Goal: Information Seeking & Learning: Learn about a topic

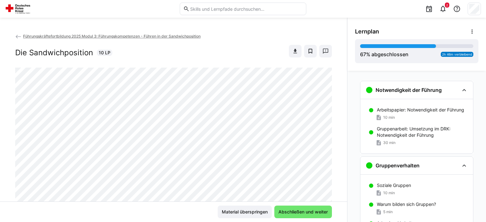
scroll to position [704, 0]
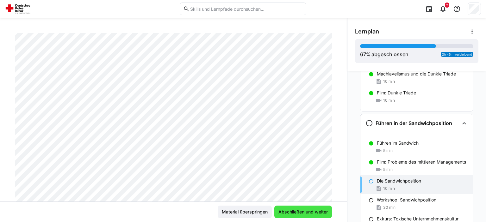
click at [325, 214] on span "Abschließen und weiter" at bounding box center [302, 212] width 51 height 6
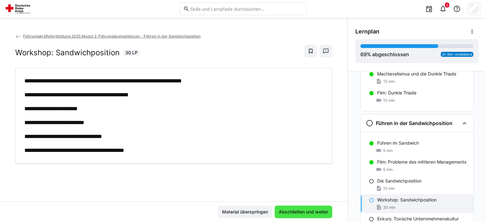
scroll to position [0, 0]
click at [325, 214] on span "Abschließen und weiter" at bounding box center [303, 212] width 51 height 6
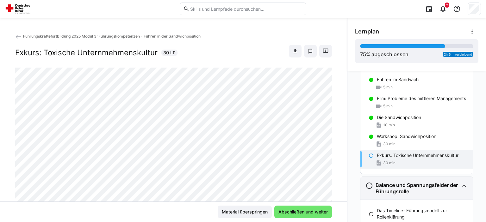
scroll to position [799, 0]
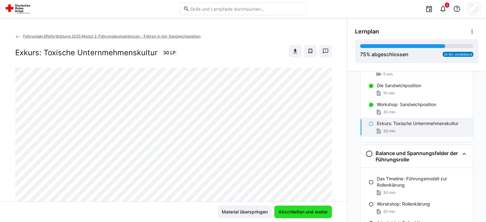
click at [321, 212] on span "Abschließen und weiter" at bounding box center [302, 212] width 51 height 6
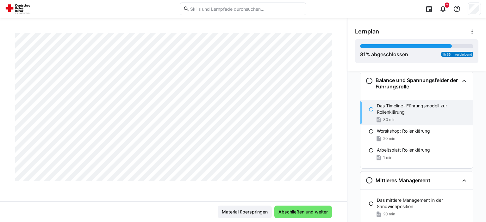
scroll to position [1225, 0]
click at [321, 213] on span "Abschließen und weiter" at bounding box center [302, 212] width 51 height 6
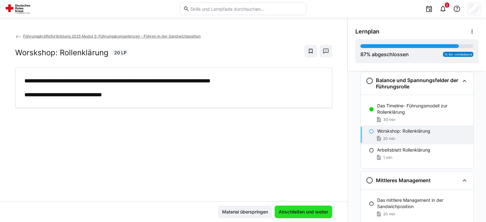
click at [319, 211] on span "Abschließen und weiter" at bounding box center [303, 212] width 51 height 6
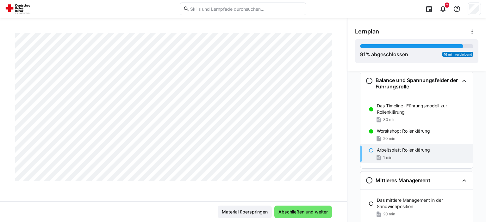
scroll to position [510, 0]
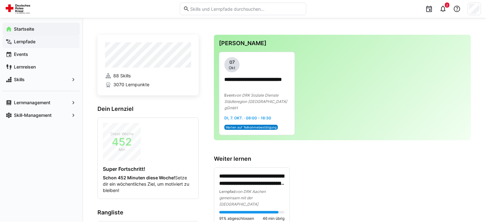
drag, startPoint x: 26, startPoint y: 40, endPoint x: 26, endPoint y: 43, distance: 3.5
click at [0, 0] on app-navigation-label "Lernpfade" at bounding box center [0, 0] width 0 height 0
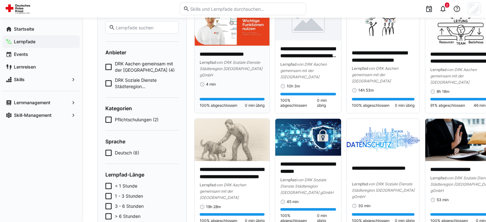
scroll to position [67, 0]
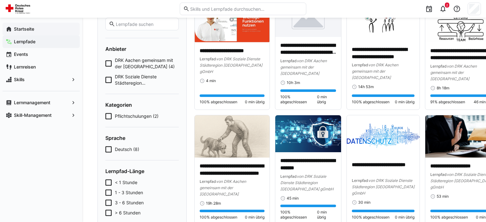
click at [0, 0] on app-navigation-label "Startseite" at bounding box center [0, 0] width 0 height 0
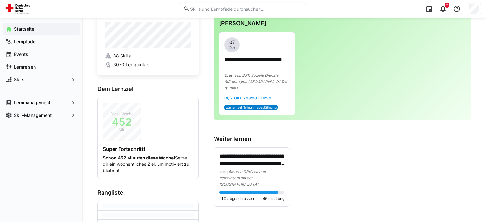
scroll to position [33, 0]
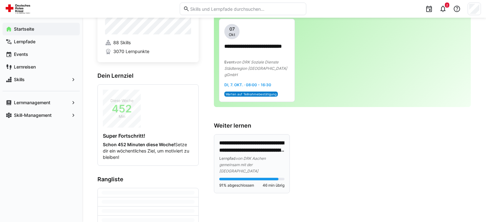
click at [261, 142] on p "**********" at bounding box center [251, 147] width 65 height 15
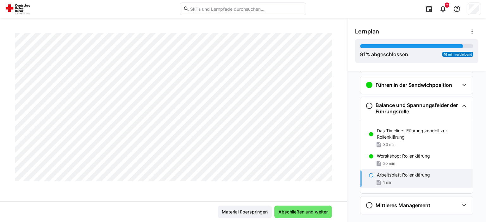
scroll to position [105, 0]
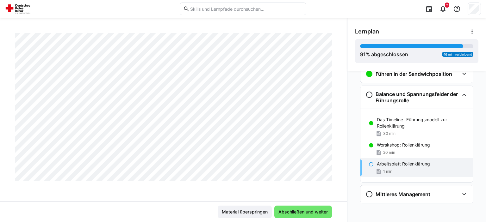
click at [424, 161] on p "Arbeitsblatt Rollenklärung" at bounding box center [402, 164] width 53 height 6
click at [313, 217] on span "Abschließen und weiter" at bounding box center [303, 212] width 58 height 13
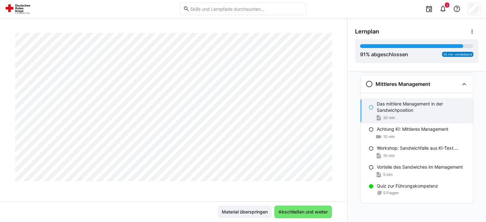
scroll to position [682, 0]
click at [299, 209] on span "Abschließen und weiter" at bounding box center [303, 212] width 58 height 13
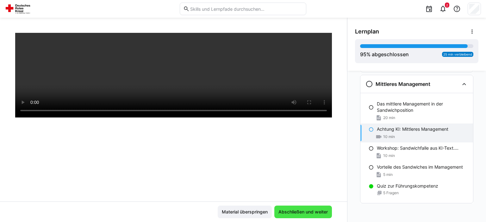
scroll to position [108, 0]
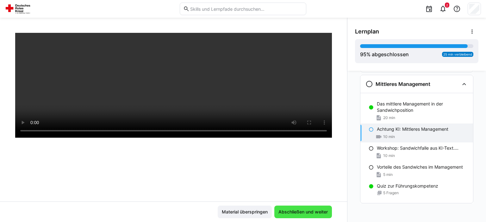
click at [299, 210] on span "Abschließen und weiter" at bounding box center [302, 212] width 51 height 6
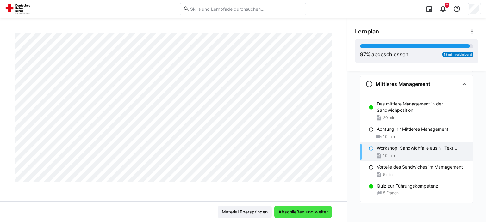
scroll to position [0, 0]
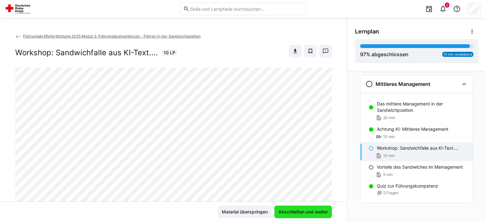
click at [299, 210] on span "Abschließen und weiter" at bounding box center [302, 212] width 51 height 6
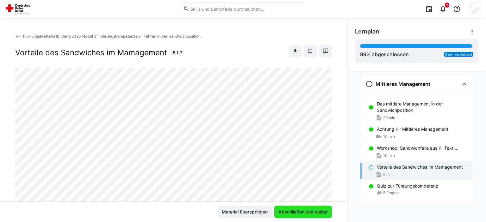
click at [299, 210] on span "Abschließen und weiter" at bounding box center [302, 212] width 51 height 6
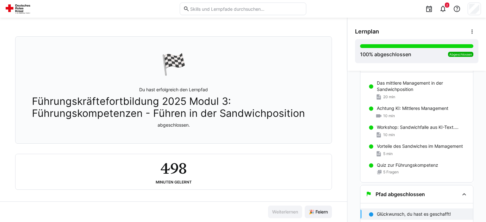
scroll to position [33, 0]
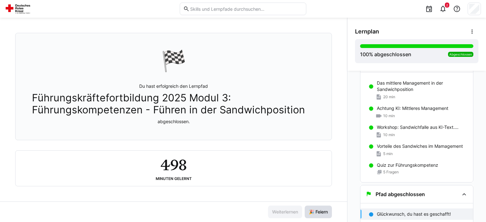
click at [320, 212] on span "🎉 Feiern" at bounding box center [318, 212] width 21 height 6
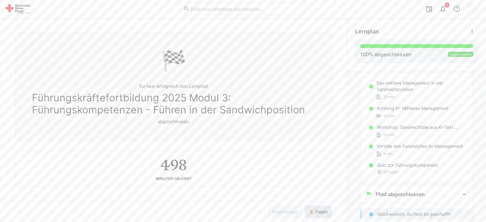
click at [320, 212] on span "🎉 Feiern" at bounding box center [318, 212] width 21 height 6
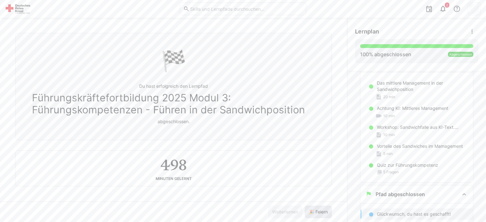
click at [320, 212] on span "🎉 Feiern" at bounding box center [318, 212] width 21 height 6
click at [319, 213] on span "🎉 Feiern" at bounding box center [318, 212] width 21 height 6
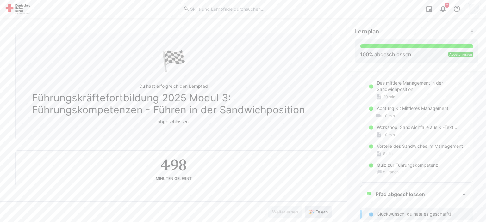
click at [319, 213] on span "🎉 Feiern" at bounding box center [318, 212] width 21 height 6
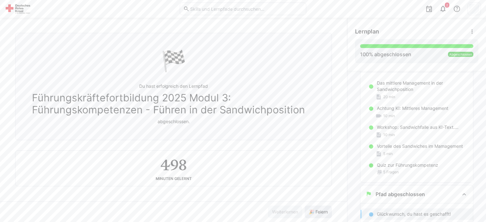
click at [319, 213] on span "🎉 Feiern" at bounding box center [318, 212] width 21 height 6
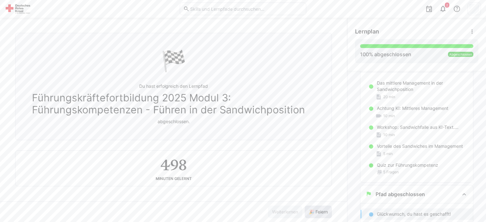
click at [319, 213] on span "🎉 Feiern" at bounding box center [318, 212] width 21 height 6
click at [318, 213] on span "🎉 Feiern" at bounding box center [318, 212] width 21 height 6
click at [319, 213] on span "🎉 Feiern" at bounding box center [318, 212] width 21 height 6
click at [318, 213] on span "🎉 Feiern" at bounding box center [318, 212] width 21 height 6
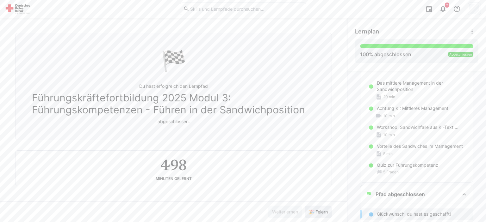
click at [318, 213] on span "🎉 Feiern" at bounding box center [318, 212] width 21 height 6
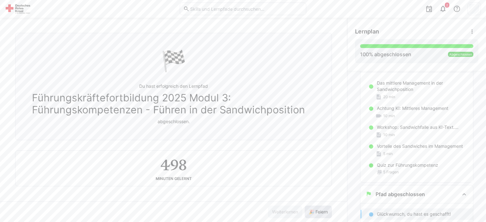
click at [318, 213] on span "🎉 Feiern" at bounding box center [318, 212] width 21 height 6
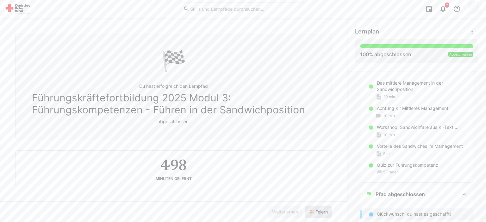
click at [317, 213] on span "🎉 Feiern" at bounding box center [318, 212] width 21 height 6
